Goal: Task Accomplishment & Management: Manage account settings

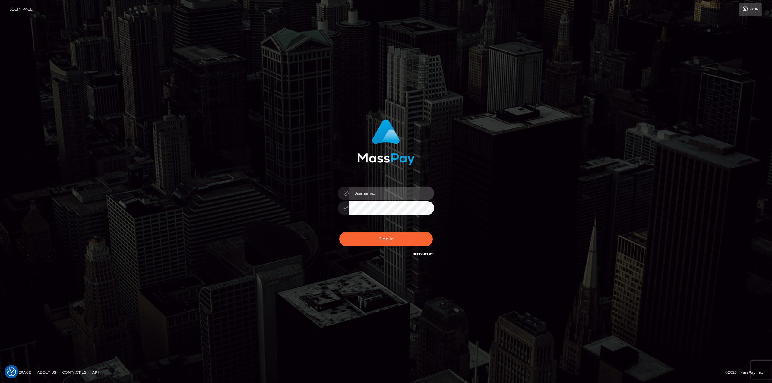
drag, startPoint x: 387, startPoint y: 188, endPoint x: 395, endPoint y: 195, distance: 10.7
click at [418, 228] on div at bounding box center [386, 205] width 106 height 46
type input "Ahmed"
click at [339, 232] on button "Sign in" at bounding box center [386, 239] width 94 height 15
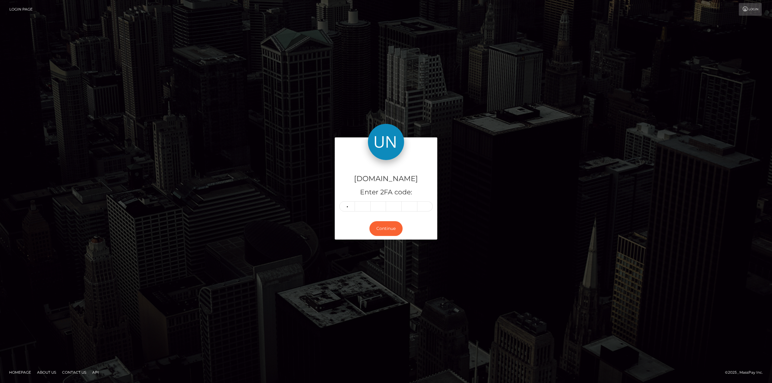
type input "9"
type input "7"
type input "9"
type input "7"
type input "8"
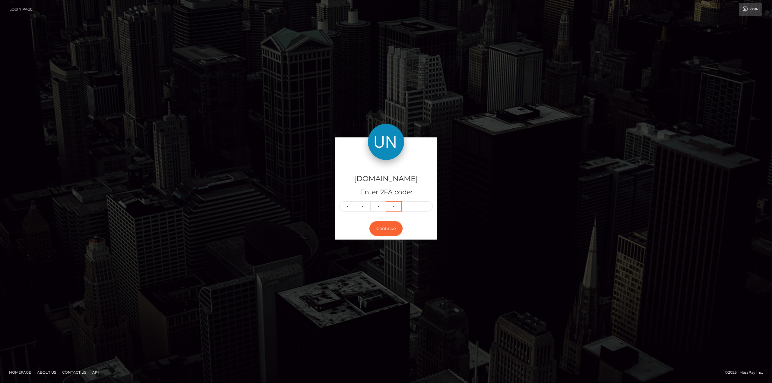
type input "6"
type input "5"
type input "2"
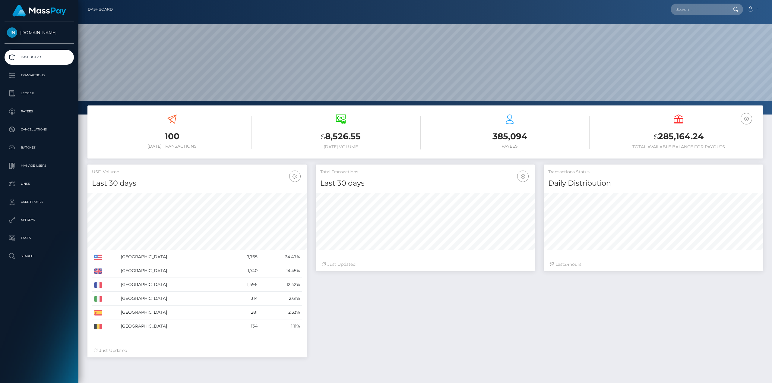
scroll to position [107, 219]
click at [168, 383] on div "100 [DATE] Transactions $ 8,526.55 [DATE] Volume $" at bounding box center [425, 279] width 694 height 346
